Goal: Book appointment/travel/reservation

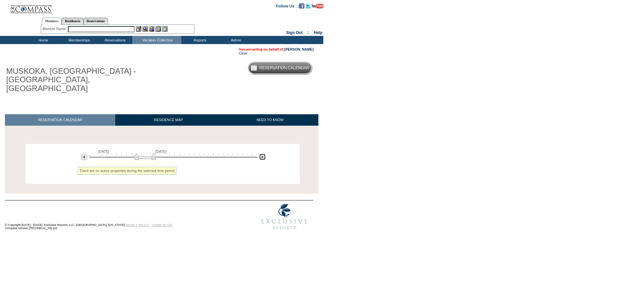
click at [264, 154] on img at bounding box center [262, 157] width 6 height 6
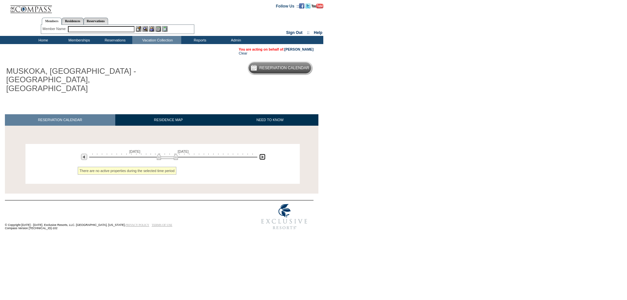
click at [264, 154] on img at bounding box center [262, 157] width 6 height 6
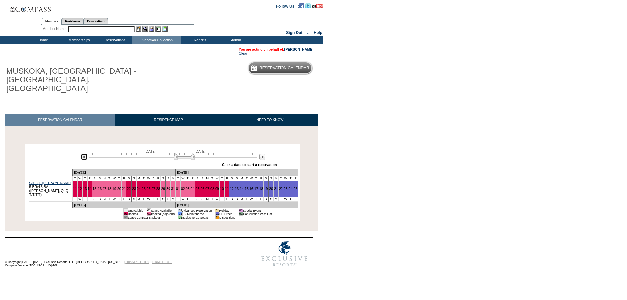
click at [85, 154] on img at bounding box center [84, 157] width 6 height 6
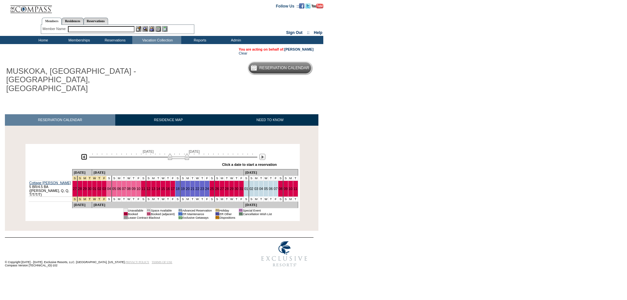
click at [85, 154] on img at bounding box center [84, 157] width 6 height 6
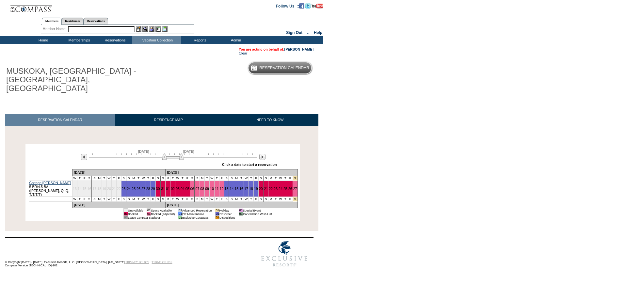
click at [23, 144] on div "Processing [DATE] [DATE] » Apply these dates to all the calendars on this page …" at bounding box center [162, 182] width 318 height 77
click at [160, 50] on td "Residence Collection" at bounding box center [158, 48] width 49 height 7
